Goal: Task Accomplishment & Management: Manage account settings

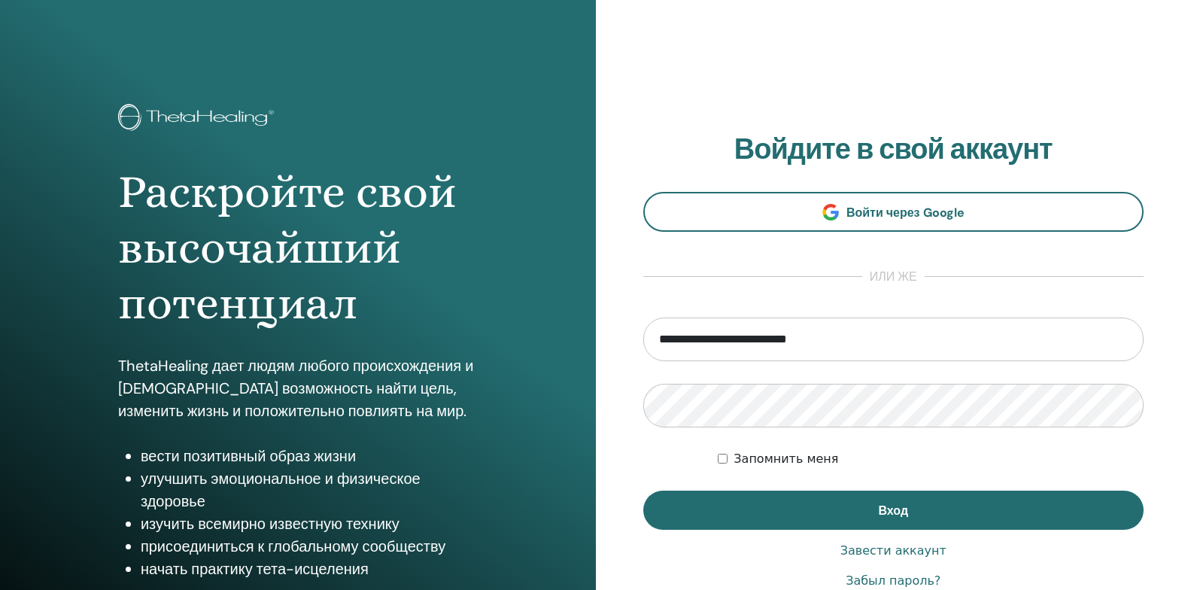
click at [865, 340] on input "**********" at bounding box center [893, 340] width 501 height 44
type input "**********"
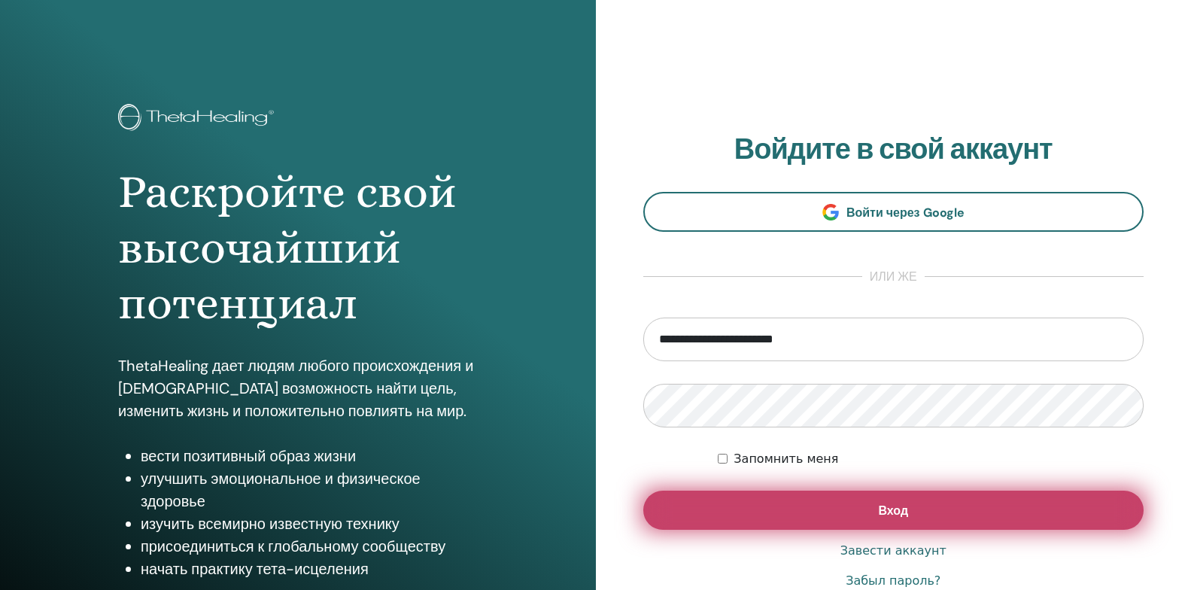
click at [761, 517] on button "Вход" at bounding box center [893, 510] width 501 height 39
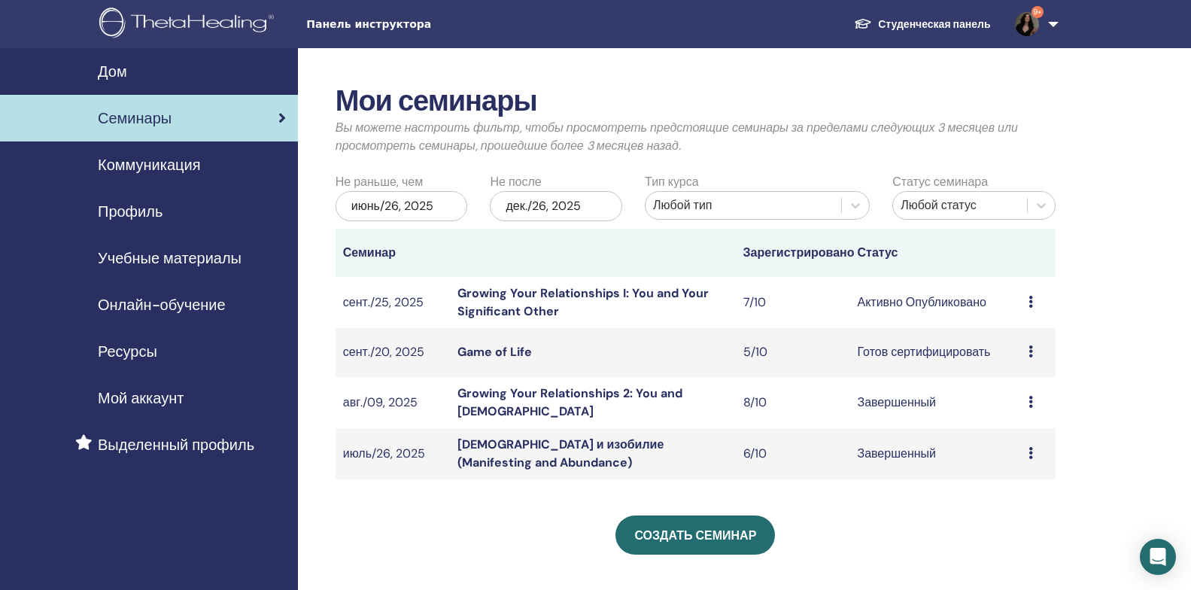
click at [505, 357] on link "Game of Life" at bounding box center [494, 352] width 74 height 16
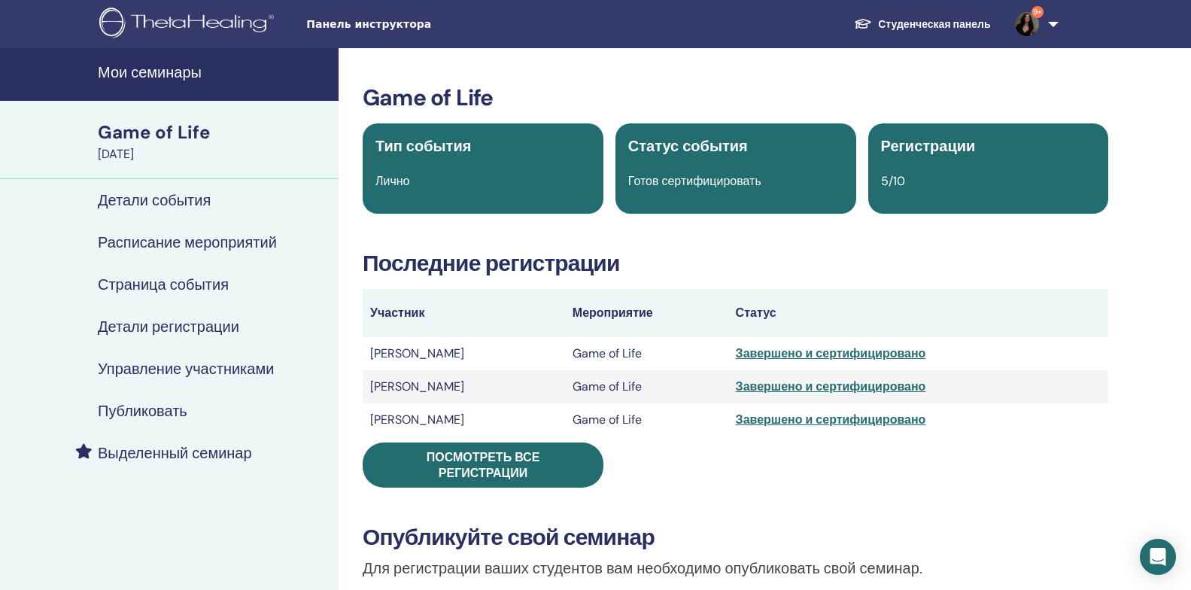
click at [180, 368] on h4 "Управление участниками" at bounding box center [186, 369] width 176 height 18
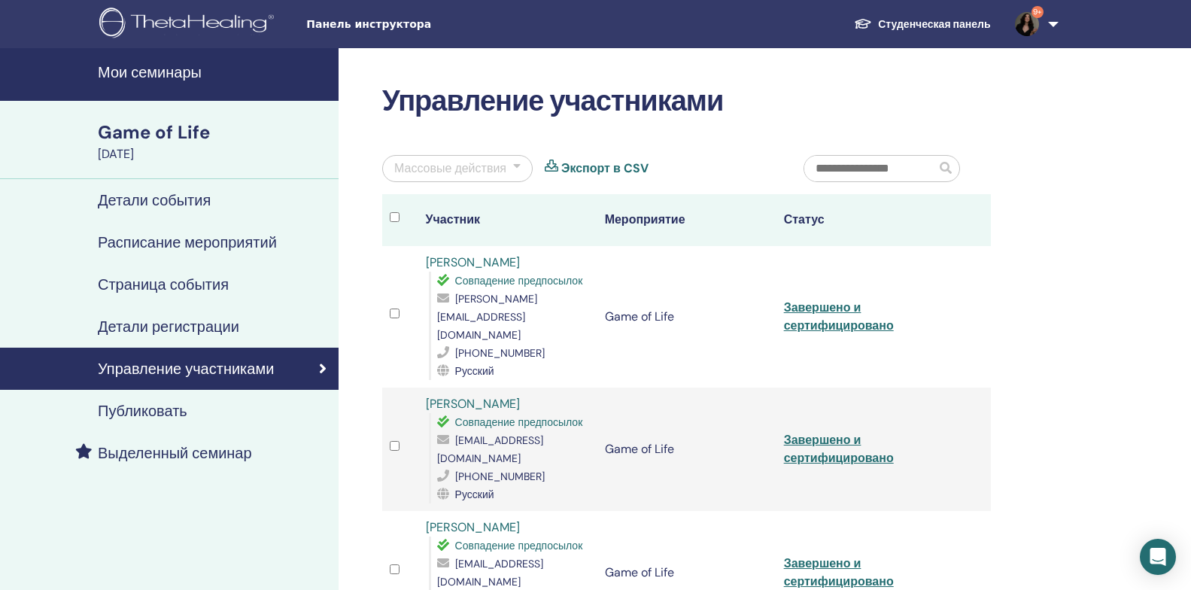
click at [179, 74] on h4 "Мои семинары" at bounding box center [214, 72] width 232 height 18
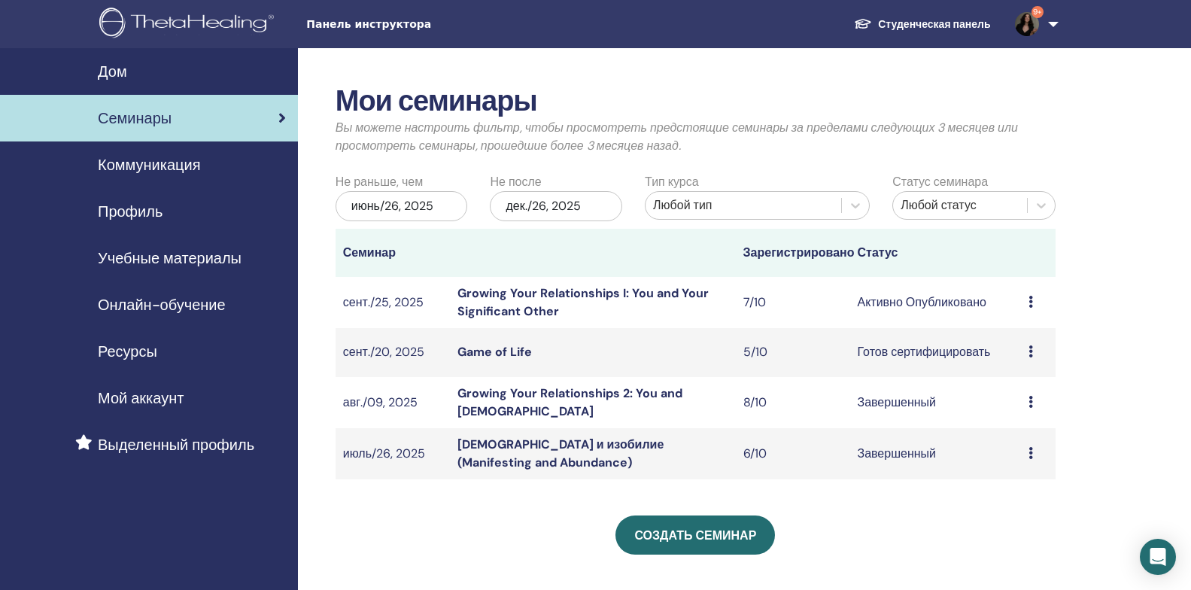
click at [557, 294] on link "Growing Your Relationships I: You and Your Significant Other" at bounding box center [582, 302] width 251 height 34
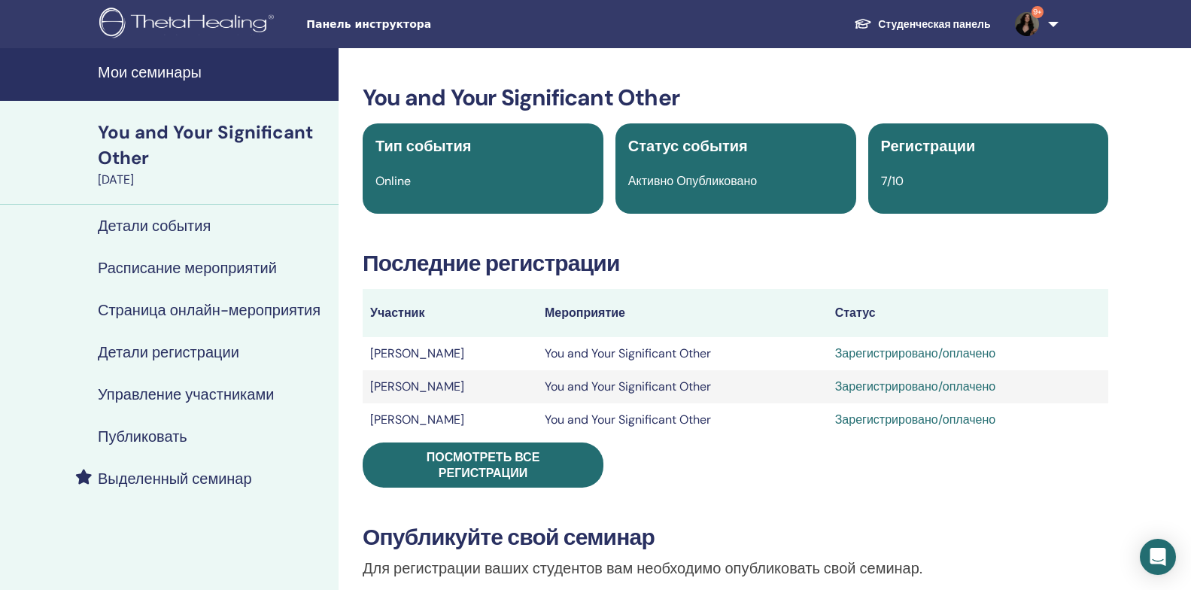
click at [241, 399] on h4 "Управление участниками" at bounding box center [186, 394] width 176 height 18
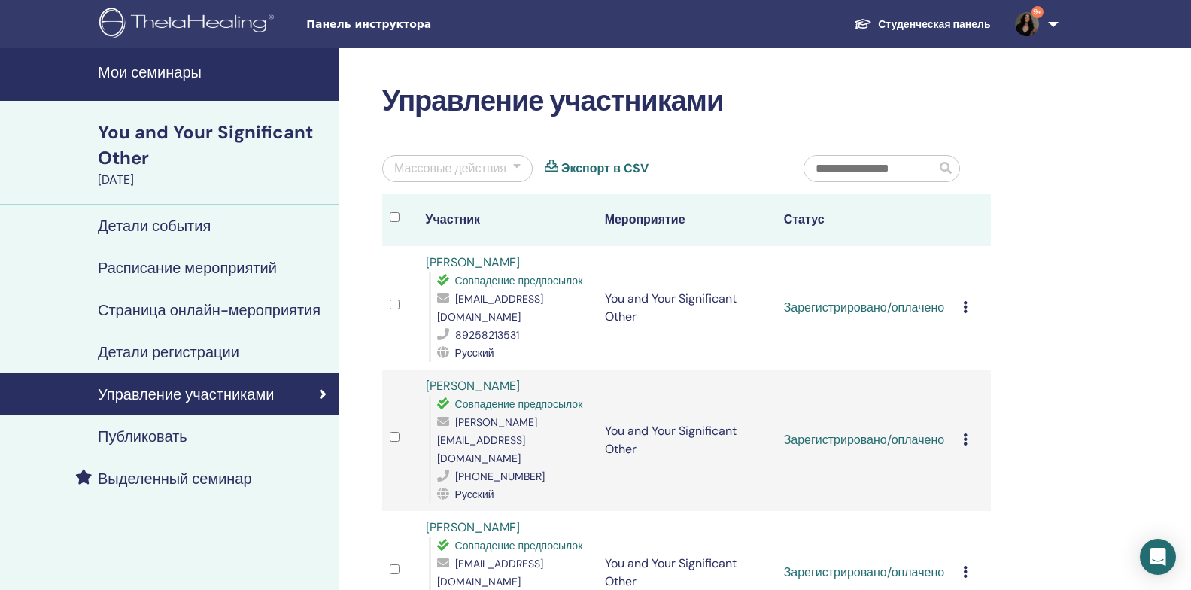
click at [965, 302] on icon at bounding box center [965, 307] width 5 height 12
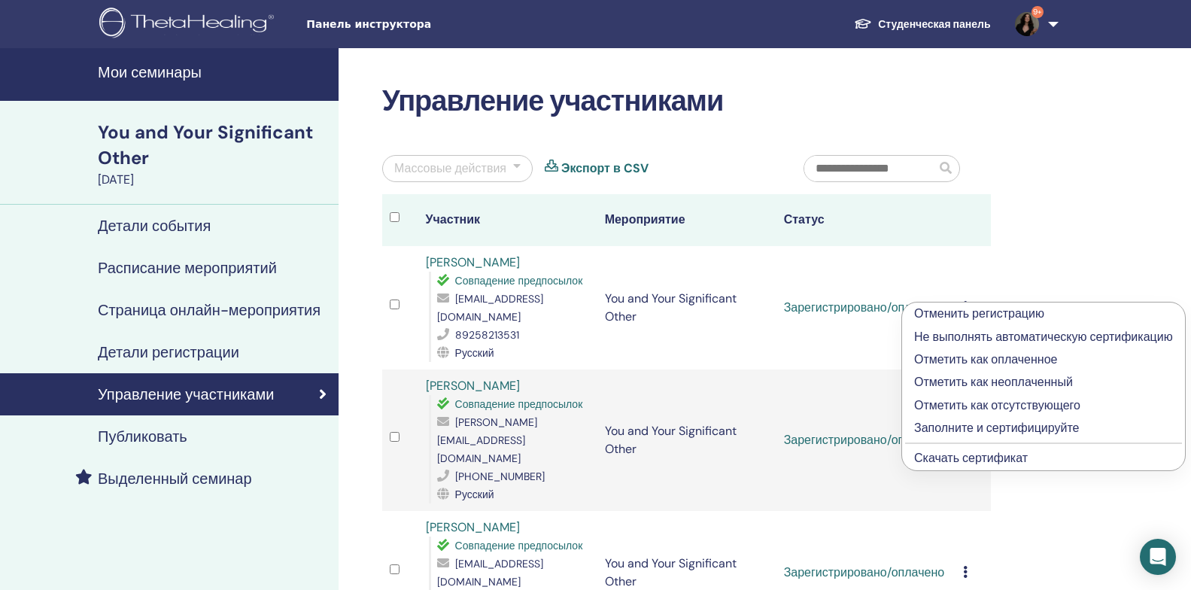
click at [959, 428] on p "Заполните и сертифицируйте" at bounding box center [1043, 428] width 259 height 18
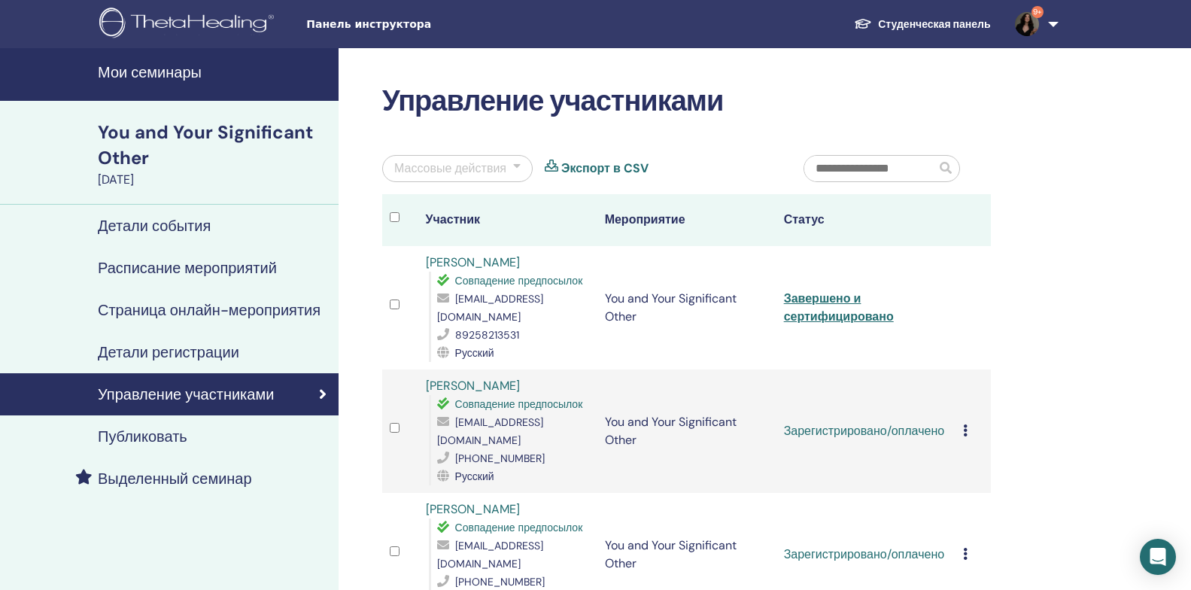
click at [965, 424] on icon at bounding box center [965, 430] width 5 height 12
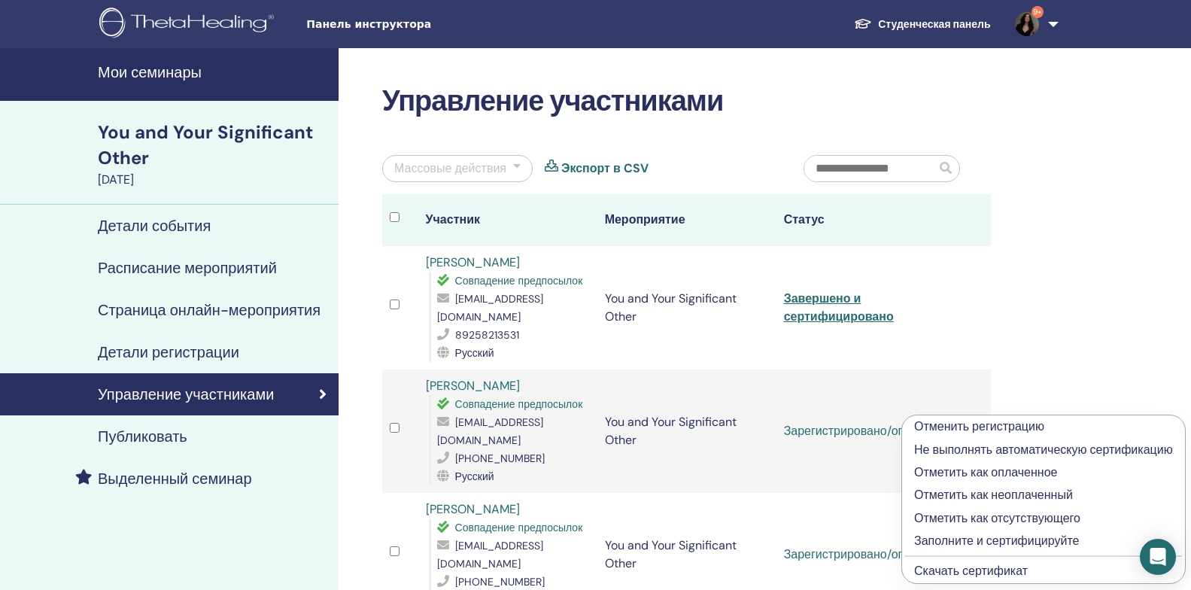
click at [998, 543] on p "Заполните и сертифицируйте" at bounding box center [1043, 541] width 259 height 18
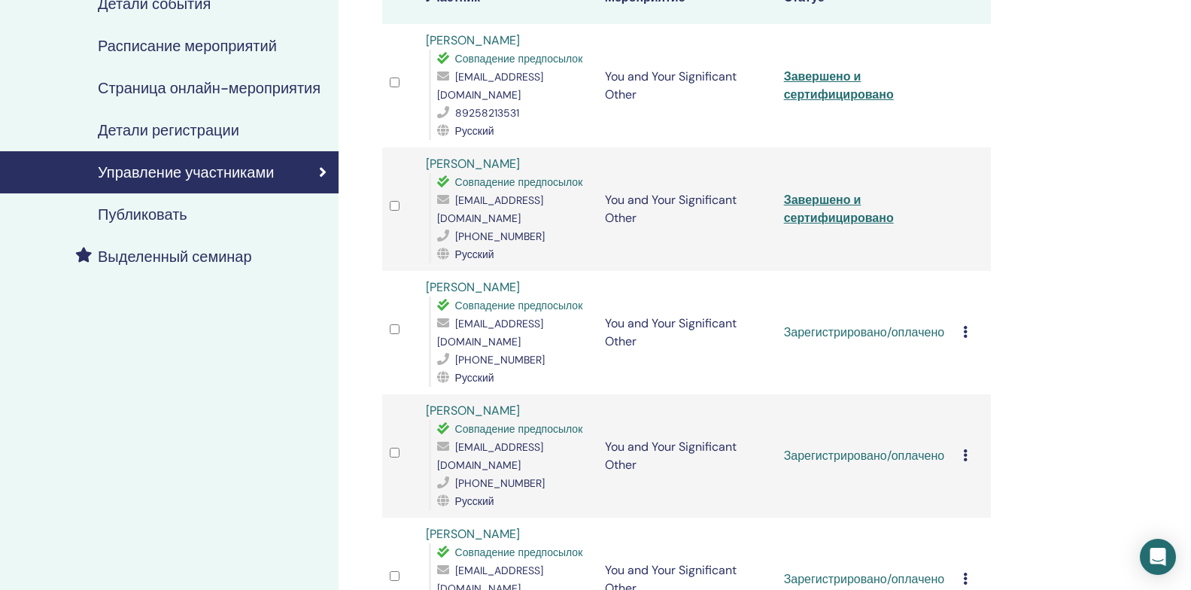
scroll to position [226, 0]
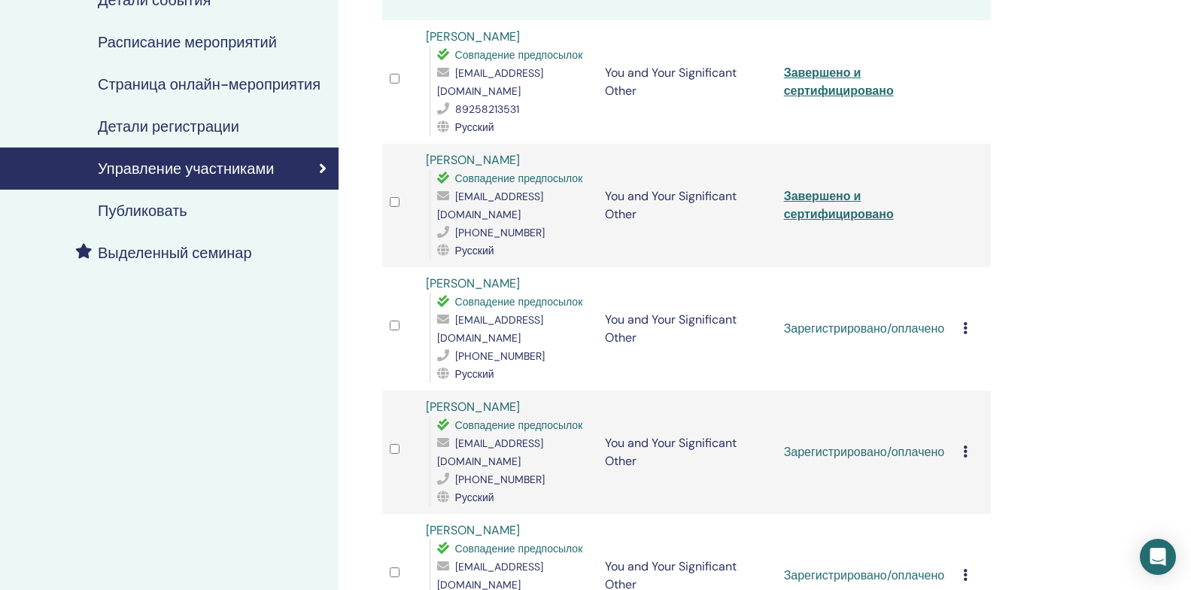
click at [965, 322] on icon at bounding box center [965, 328] width 5 height 12
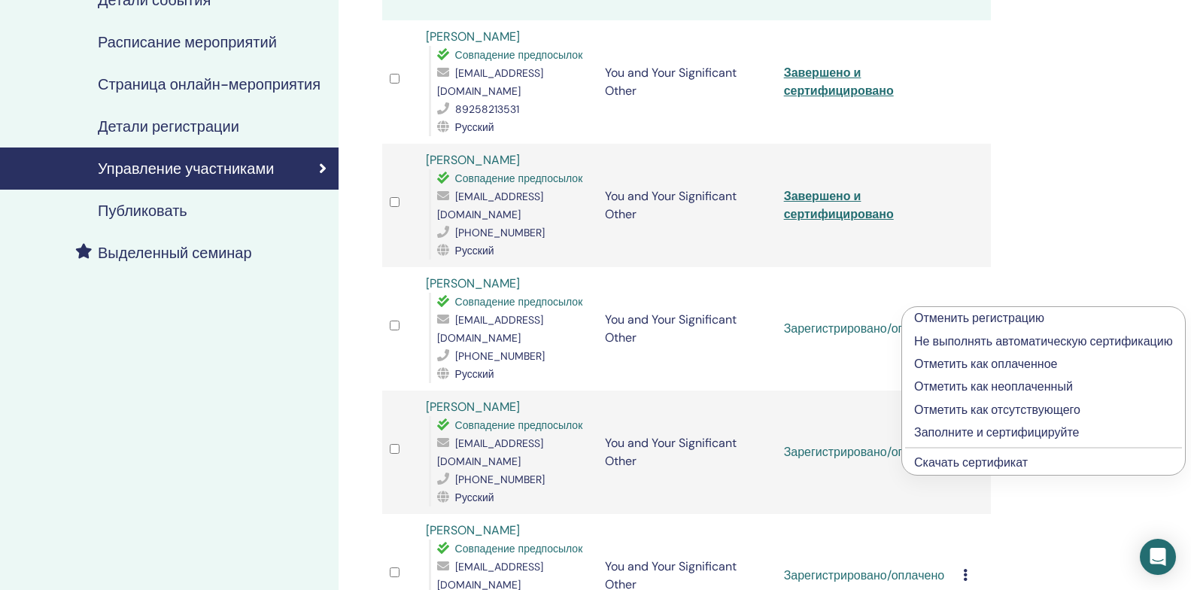
click at [950, 432] on p "Заполните и сертифицируйте" at bounding box center [1043, 433] width 259 height 18
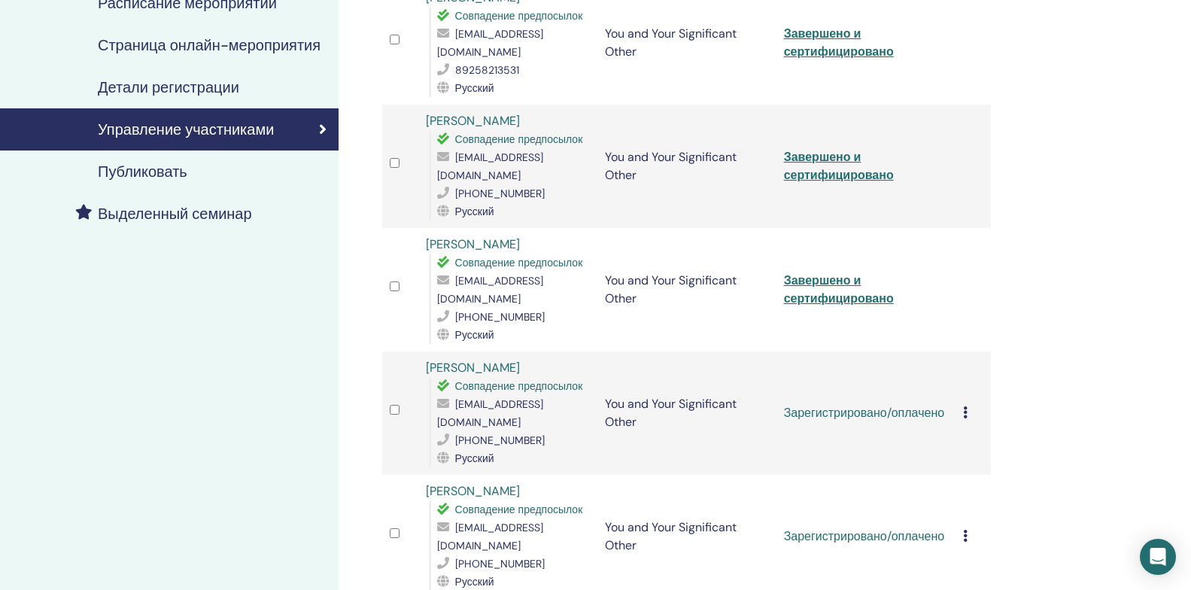
scroll to position [301, 0]
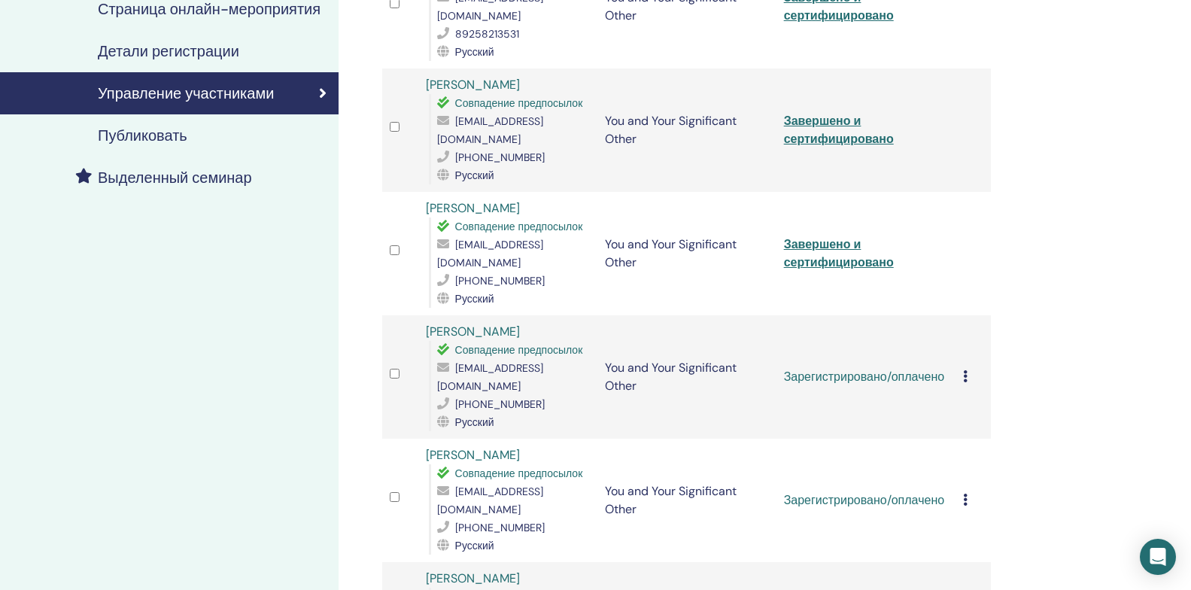
click at [966, 370] on icon at bounding box center [965, 376] width 5 height 12
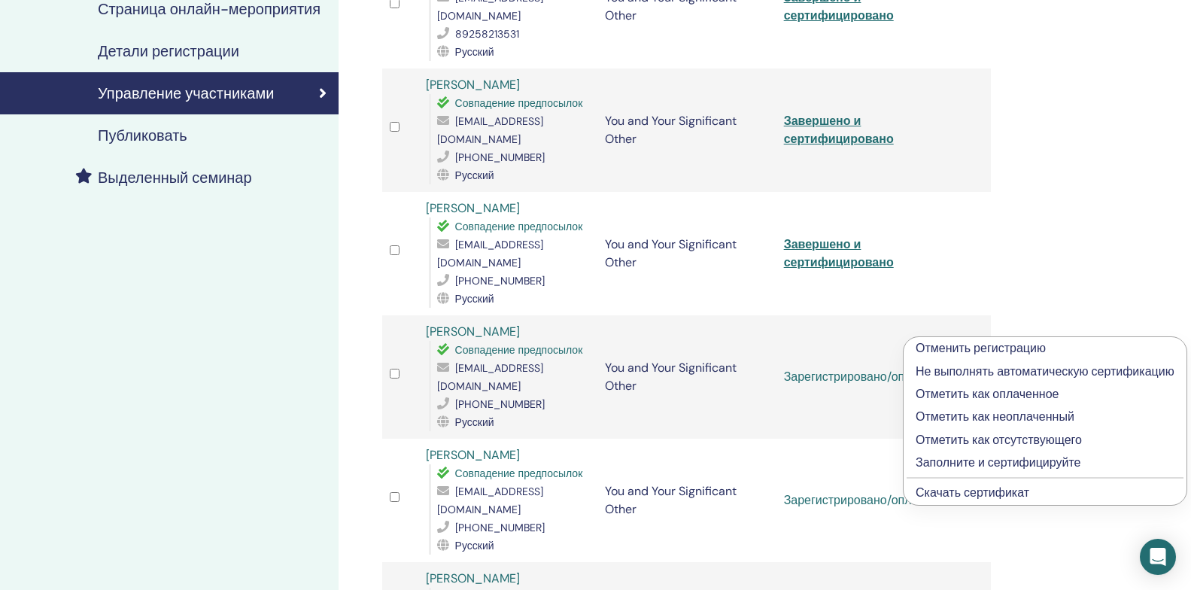
click at [1014, 464] on p "Заполните и сертифицируйте" at bounding box center [1045, 463] width 259 height 18
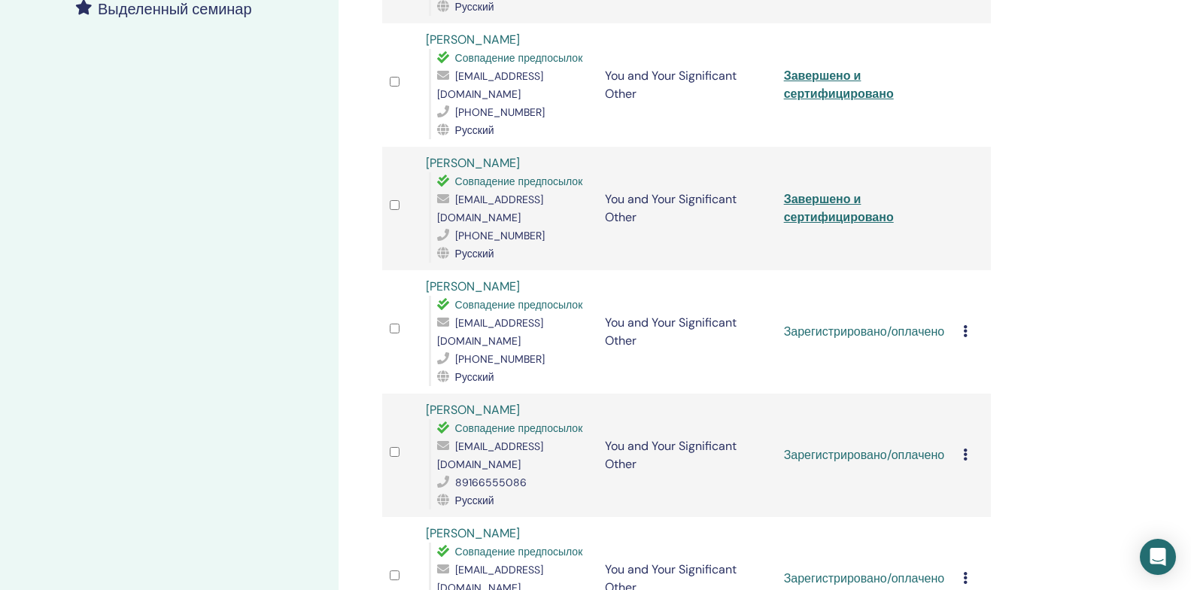
scroll to position [527, 0]
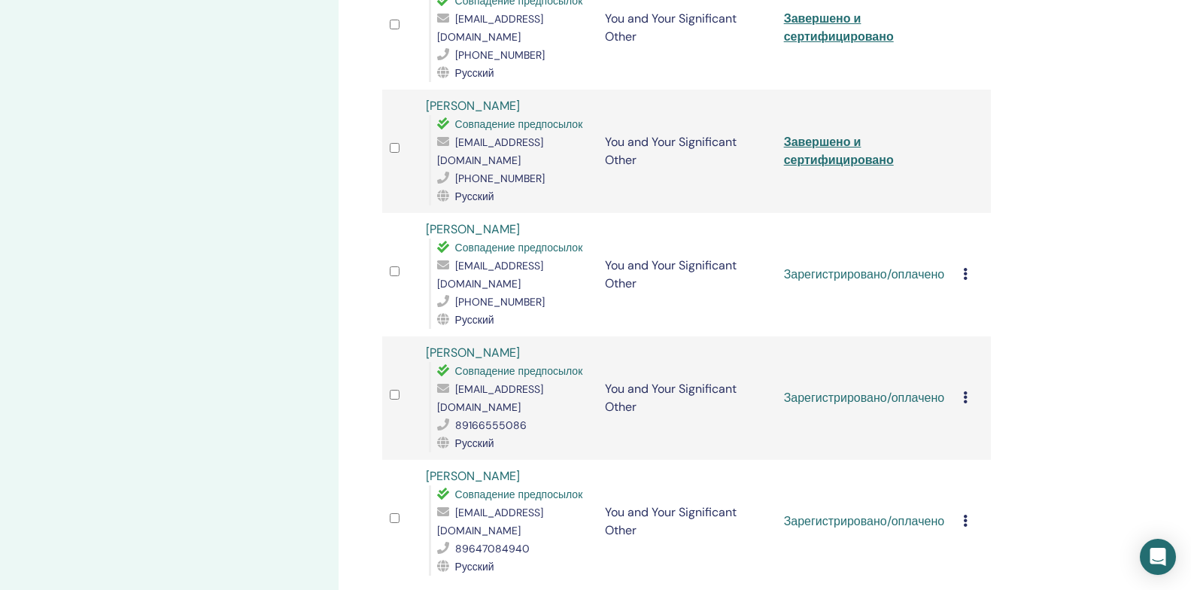
click at [964, 266] on div "Отменить регистрацию Не выполнять автоматическую сертификацию Отметить как опла…" at bounding box center [973, 275] width 21 height 18
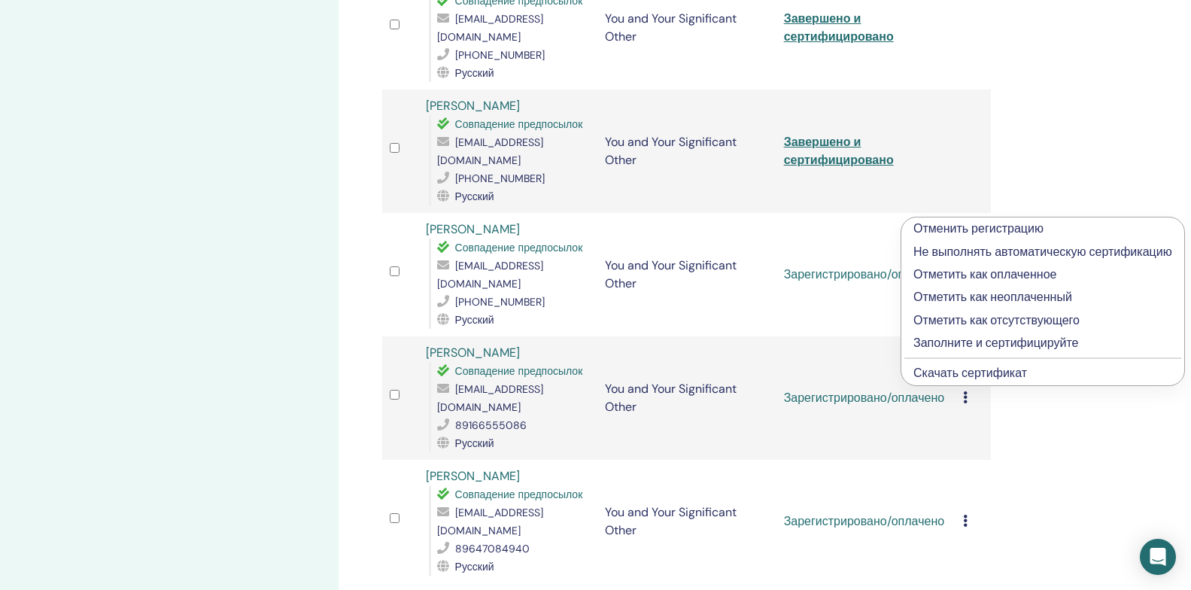
click at [964, 346] on p "Заполните и сертифицируйте" at bounding box center [1042, 343] width 259 height 18
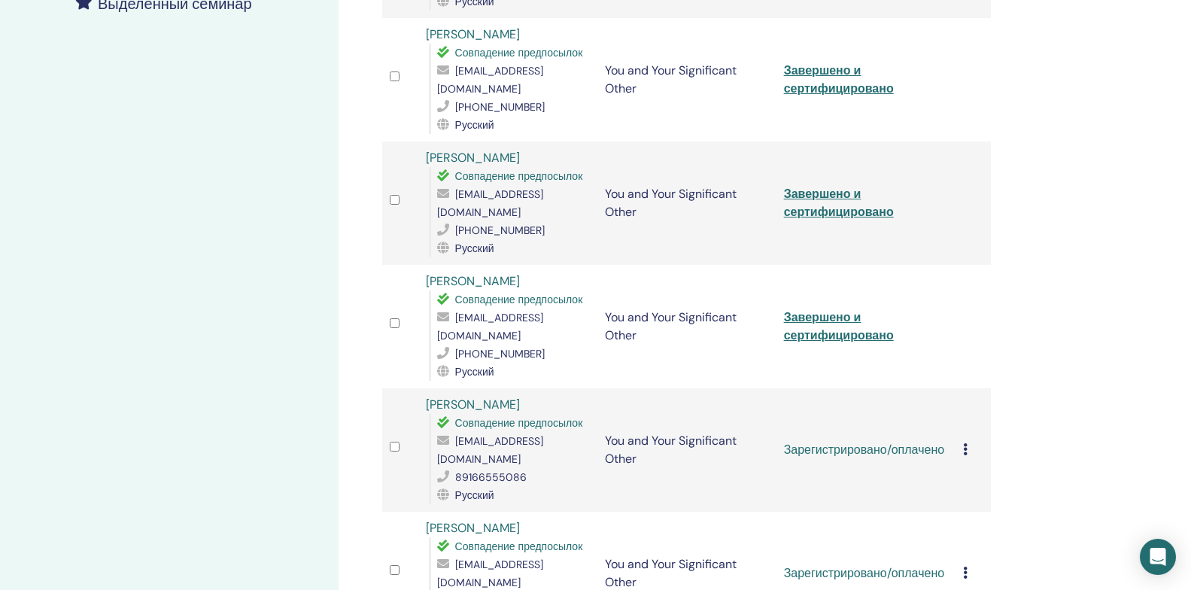
scroll to position [527, 0]
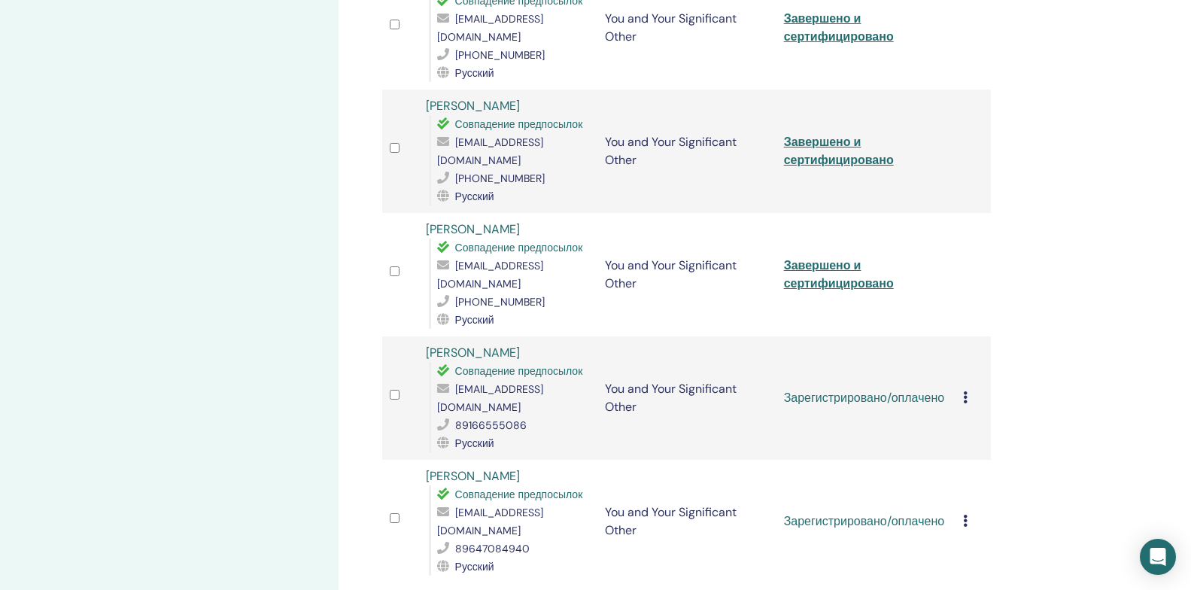
click at [964, 389] on div "Отменить регистрацию Не выполнять автоматическую сертификацию Отметить как опла…" at bounding box center [973, 398] width 21 height 18
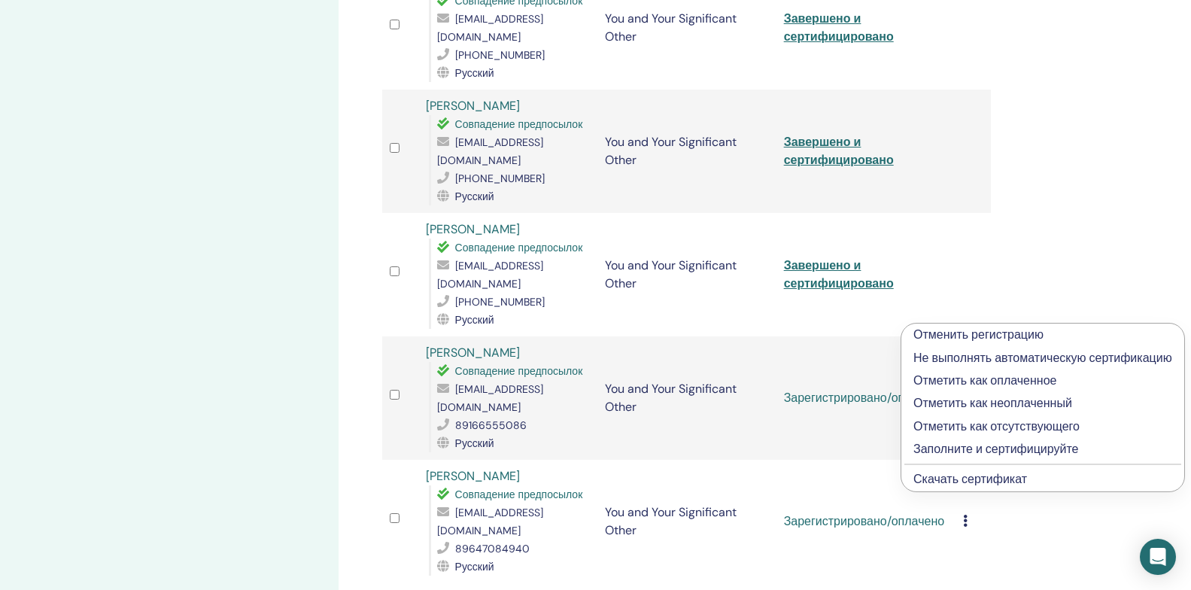
click at [989, 452] on p "Заполните и сертифицируйте" at bounding box center [1042, 449] width 259 height 18
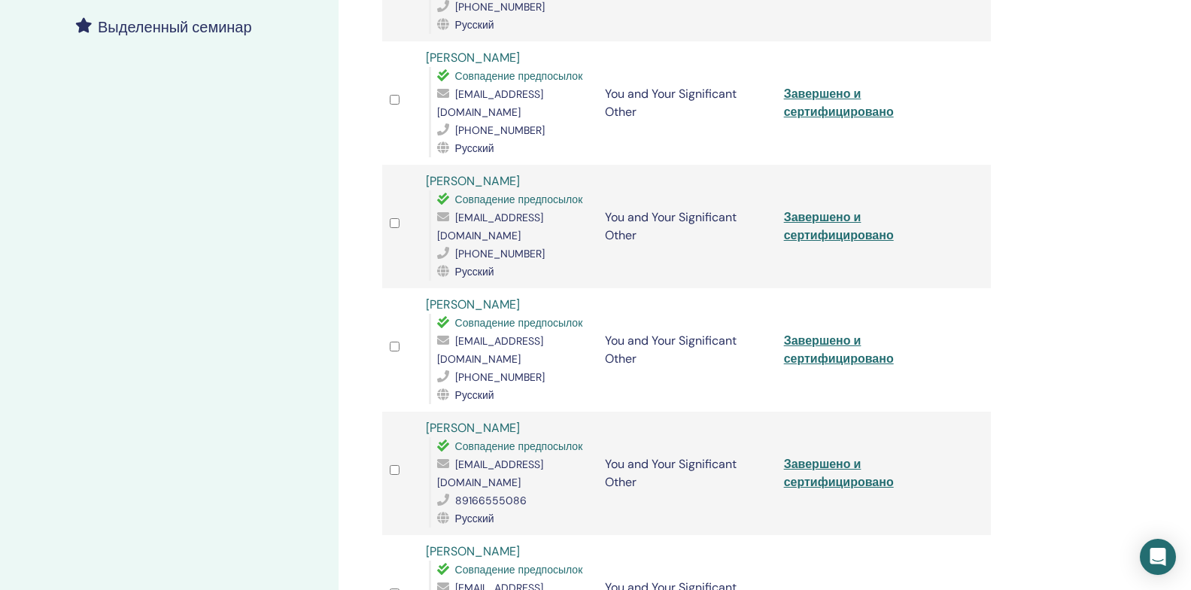
scroll to position [584, 0]
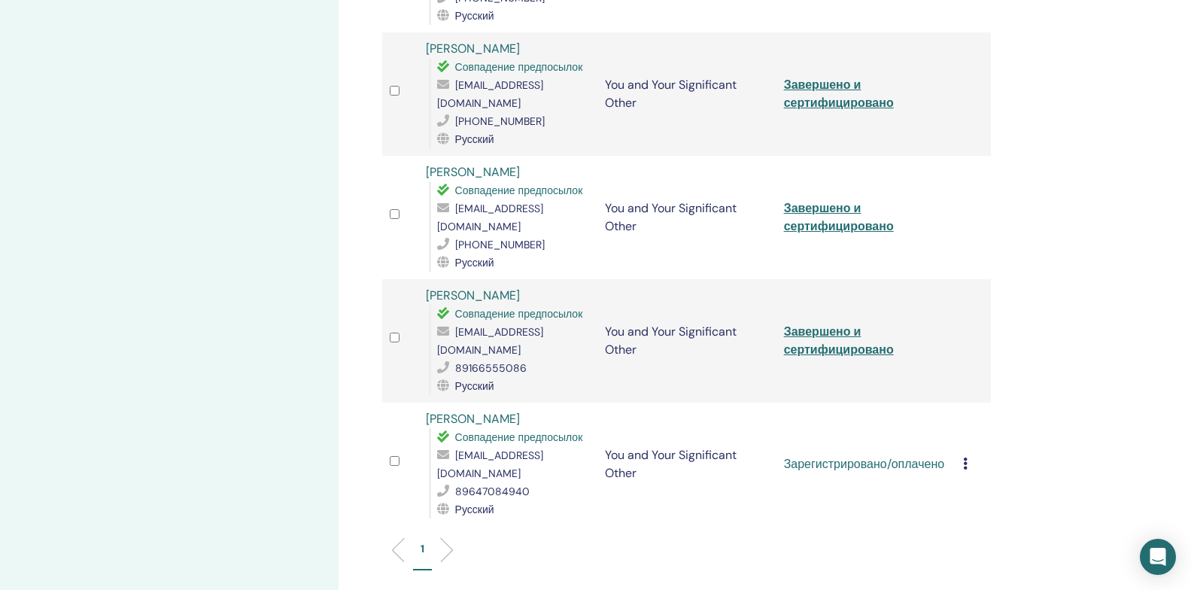
click at [964, 457] on icon at bounding box center [965, 463] width 5 height 12
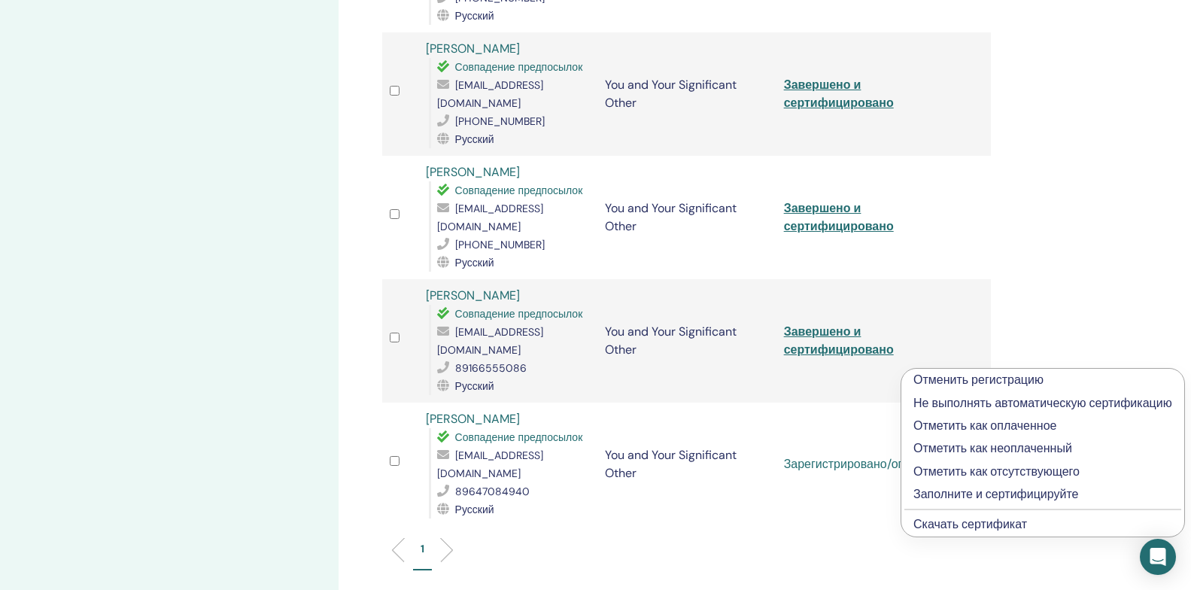
click at [1015, 495] on p "Заполните и сертифицируйте" at bounding box center [1042, 494] width 259 height 18
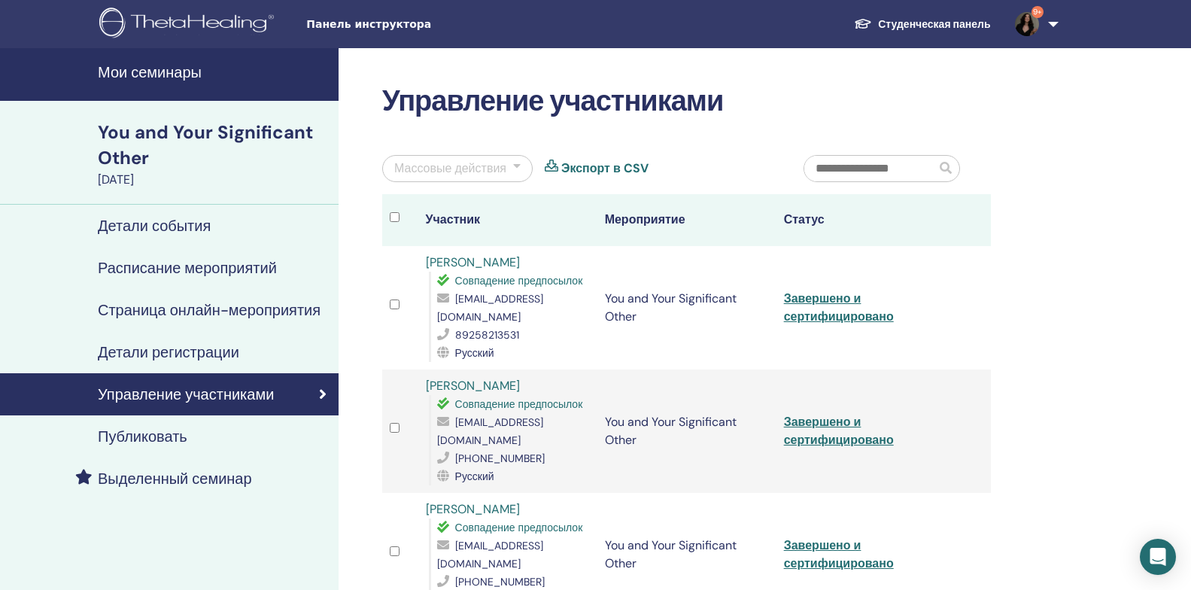
click at [165, 76] on h4 "Мои семинары" at bounding box center [214, 72] width 232 height 18
